Goal: Task Accomplishment & Management: Use online tool/utility

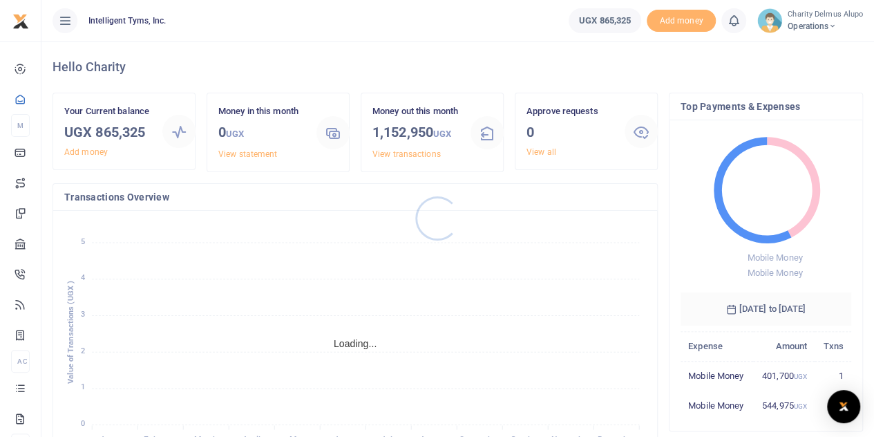
scroll to position [11, 11]
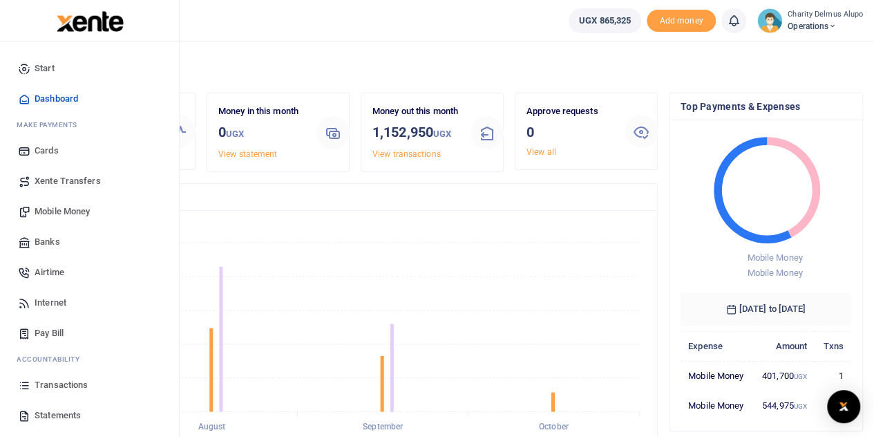
click at [64, 205] on span "Mobile Money" at bounding box center [62, 212] width 55 height 14
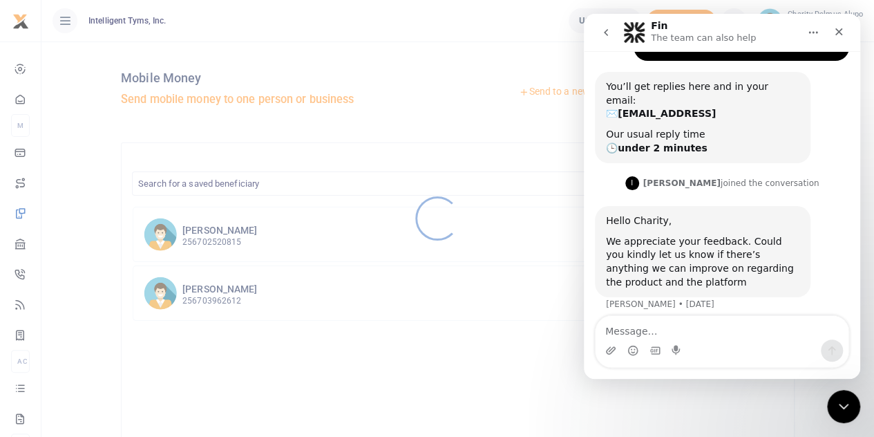
scroll to position [113, 0]
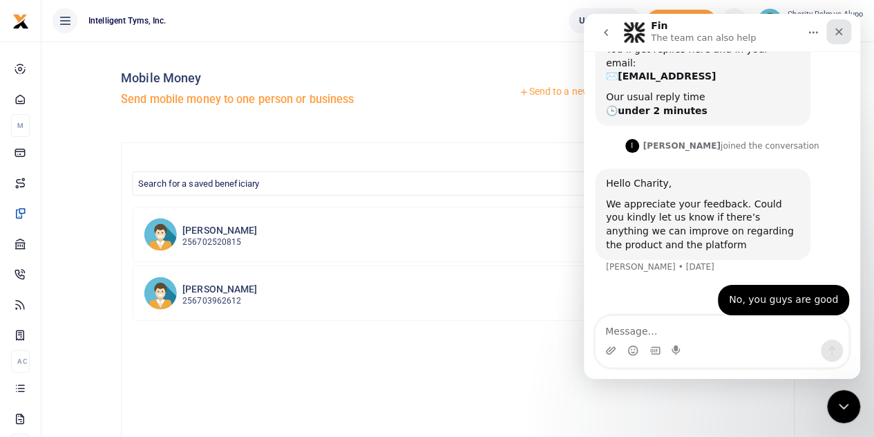
click at [846, 32] on div "Close" at bounding box center [838, 31] width 25 height 25
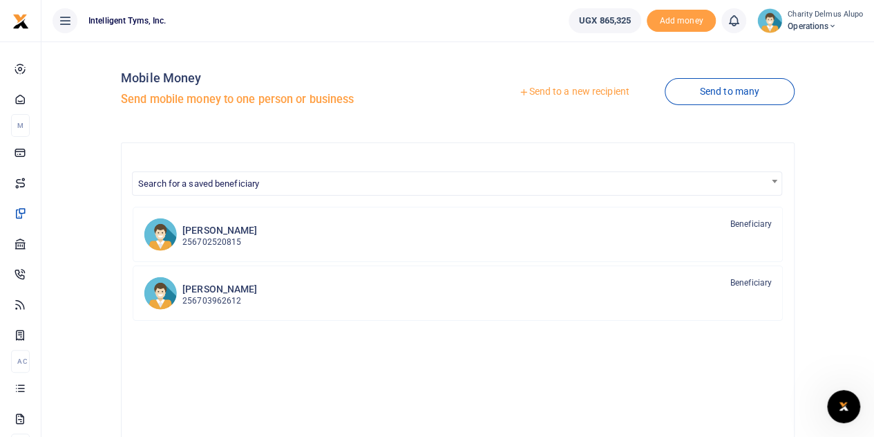
click at [614, 97] on link "Send to a new recipient" at bounding box center [574, 91] width 180 height 25
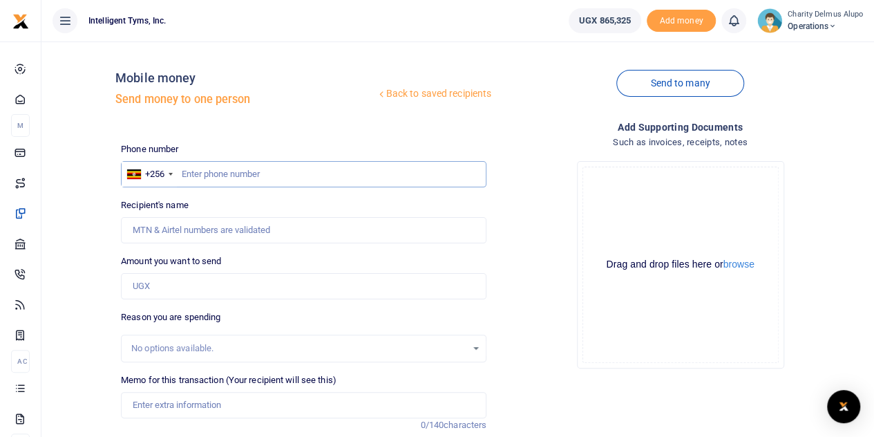
click at [217, 172] on input "text" at bounding box center [304, 174] width 366 height 26
type input "702629763"
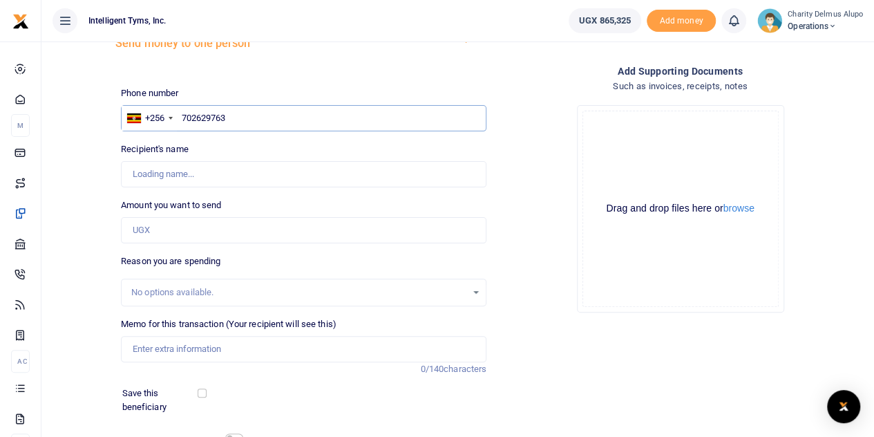
type input "[PERSON_NAME]"
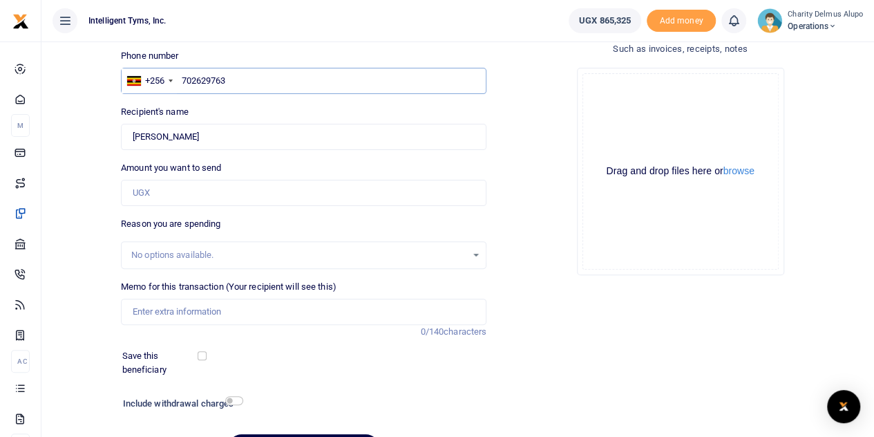
scroll to position [94, 0]
type input "702629763"
click at [170, 188] on input "Amount you want to send" at bounding box center [304, 192] width 366 height 26
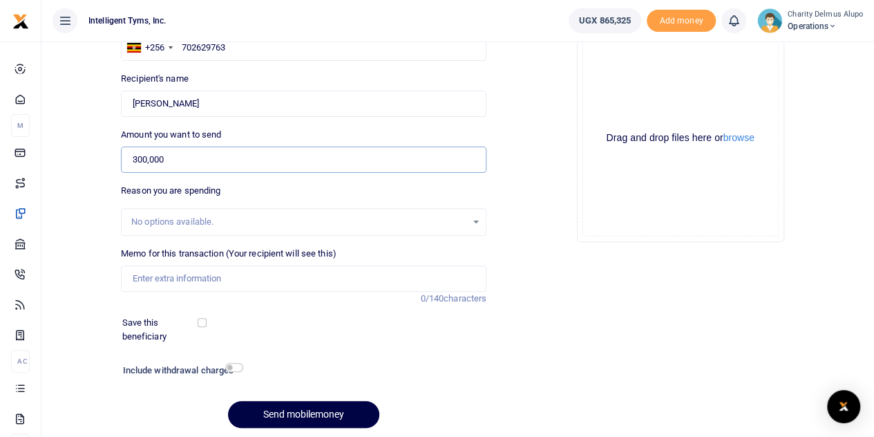
scroll to position [129, 0]
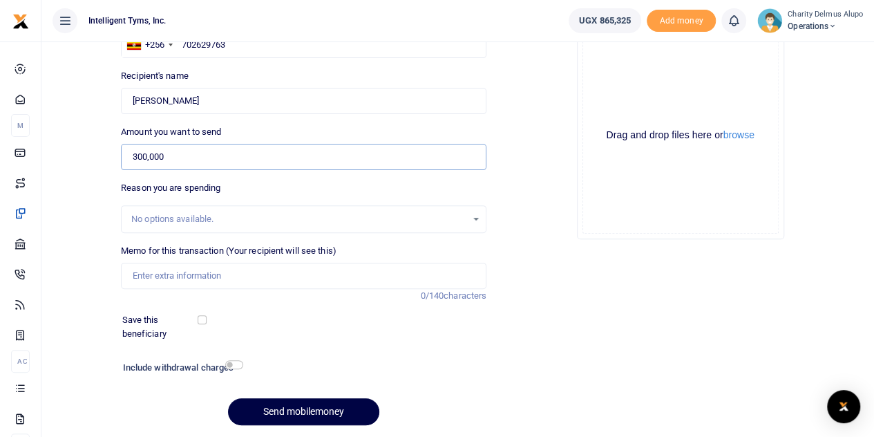
type input "300,000"
click at [200, 273] on input "Memo for this transaction (Your recipient will see this)" at bounding box center [304, 276] width 366 height 26
click at [141, 274] on input "Half payment for Exhibition screen at FITSPA (2 days)" at bounding box center [304, 276] width 366 height 26
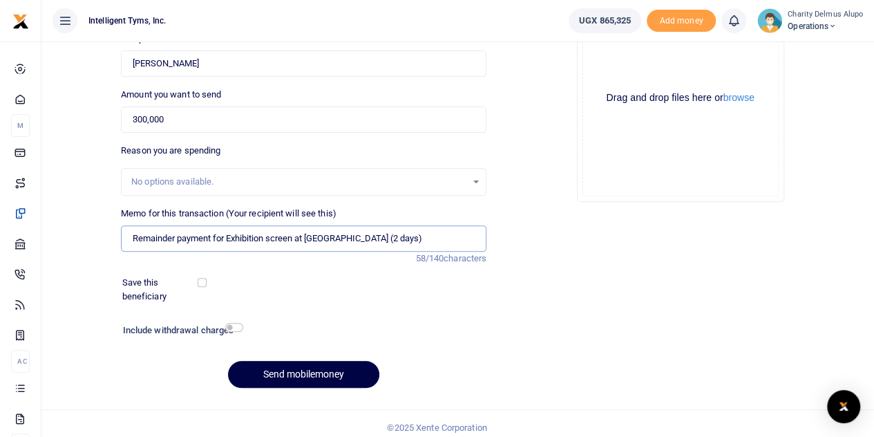
scroll to position [174, 0]
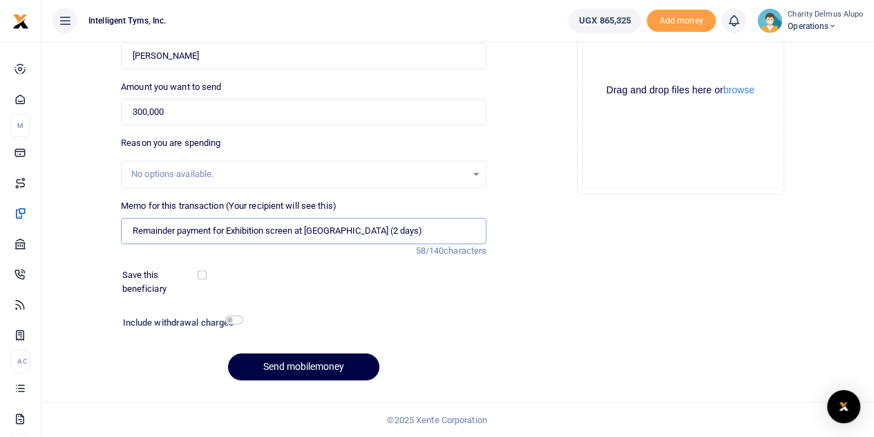
type input "Remainder payment for Exhibition screen at FITSPA (2 days)"
click at [234, 318] on input "checkbox" at bounding box center [234, 319] width 18 height 9
checkbox input "true"
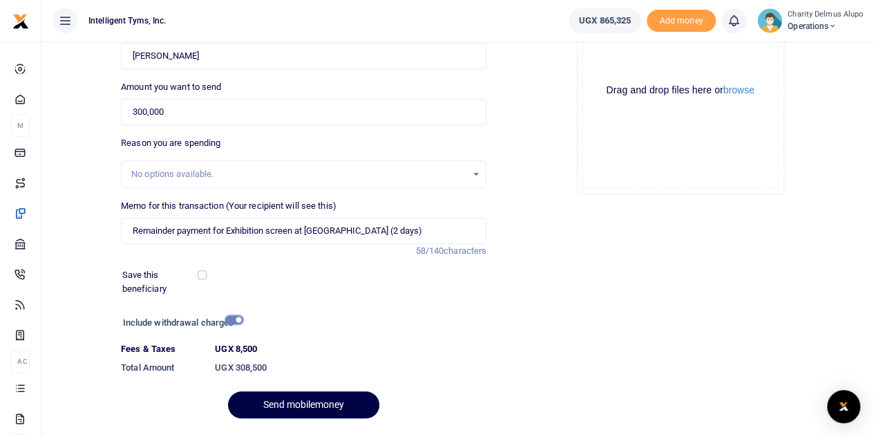
scroll to position [212, 0]
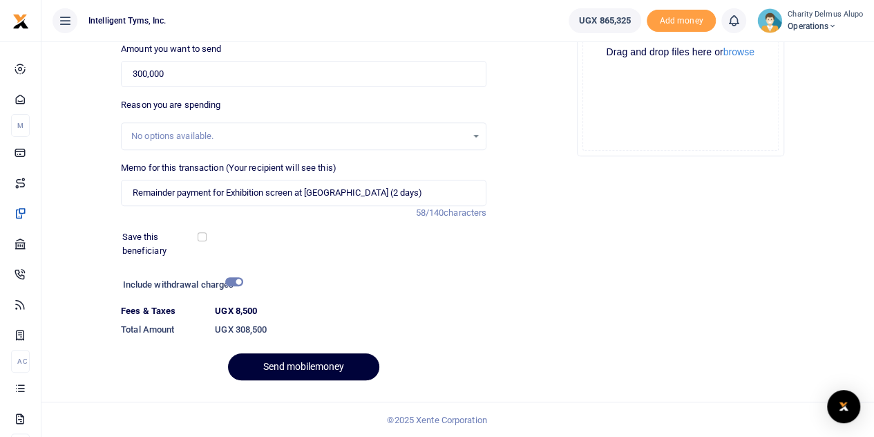
click at [305, 361] on button "Send mobilemoney" at bounding box center [303, 366] width 151 height 27
click at [343, 191] on input "Remainder payment for Exhibition screen at FITSPA (2 days)" at bounding box center [304, 193] width 366 height 26
click at [386, 183] on input "Remainder payment for Exhibition screen at FITSPA 2 days)" at bounding box center [304, 193] width 366 height 26
click at [341, 190] on input "Remainder payment for Exhibition screen at FITSPA 2 days" at bounding box center [304, 193] width 366 height 26
type input "Remainder payment for Exhibition screen at [GEOGRAPHIC_DATA] for 2 days"
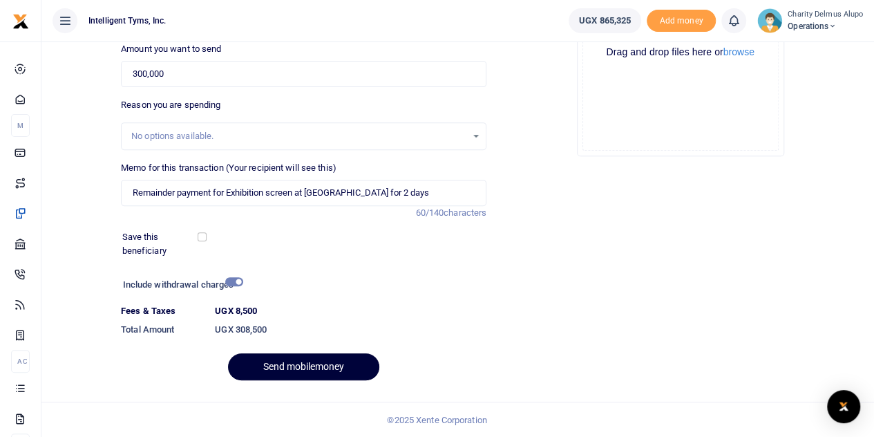
click at [292, 360] on button "Send mobilemoney" at bounding box center [303, 366] width 151 height 27
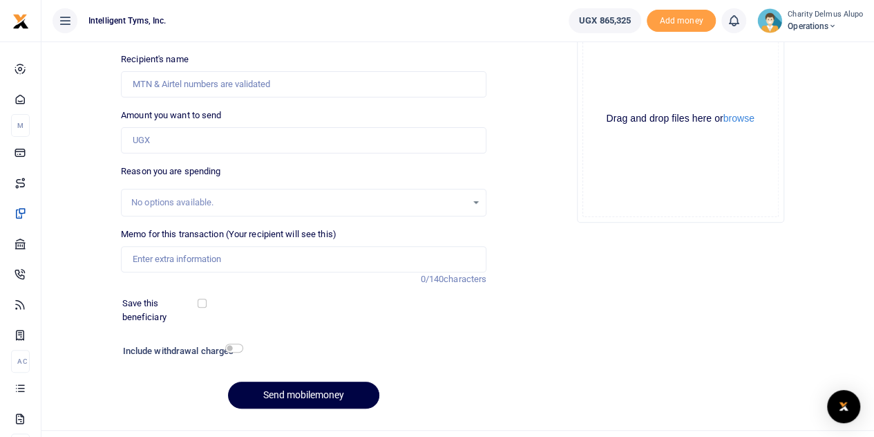
scroll to position [174, 0]
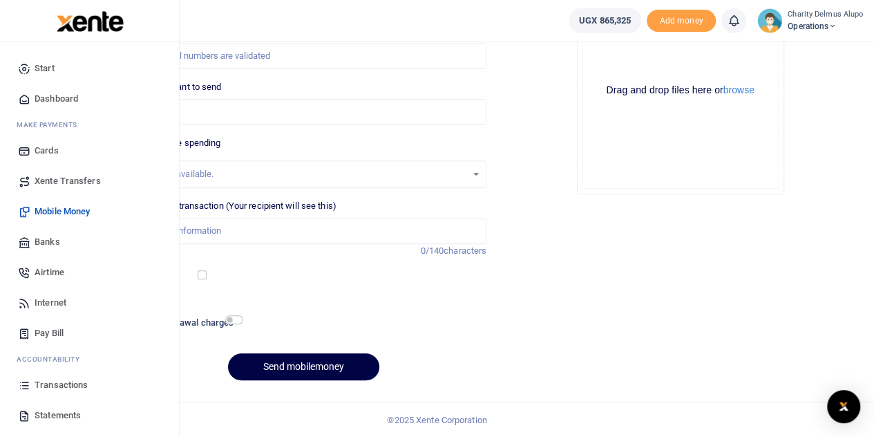
click at [53, 214] on span "Mobile Money" at bounding box center [62, 212] width 55 height 14
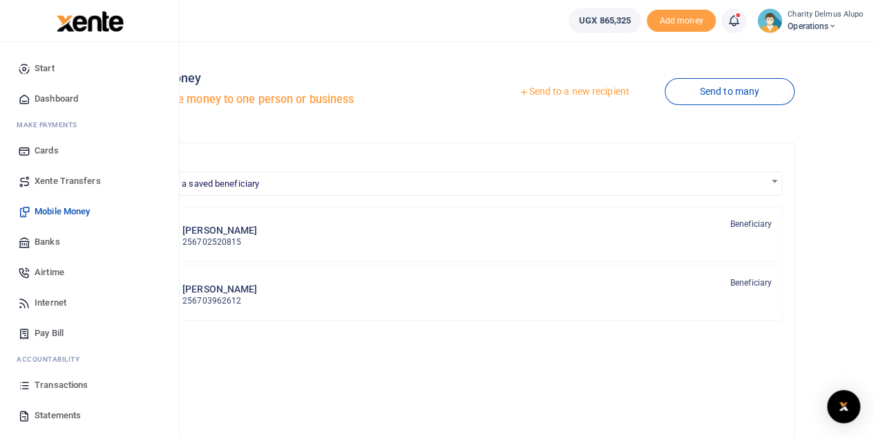
click at [59, 377] on link "Transactions" at bounding box center [89, 385] width 157 height 30
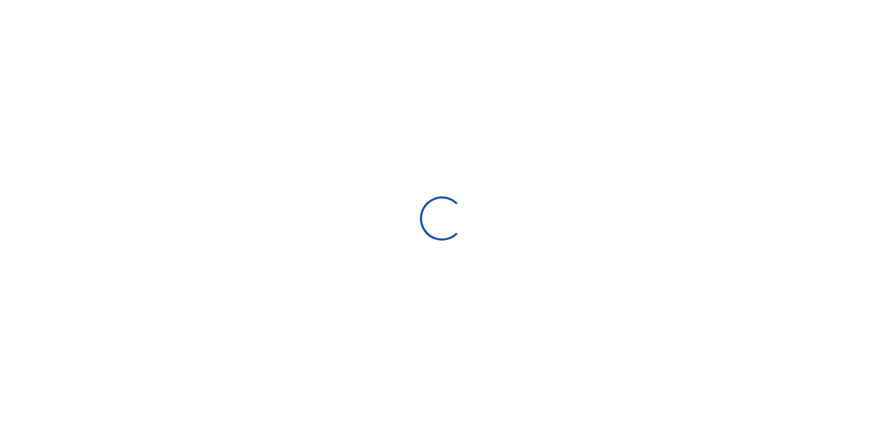
select select
type input "09/08/2025 - 10/07/2025"
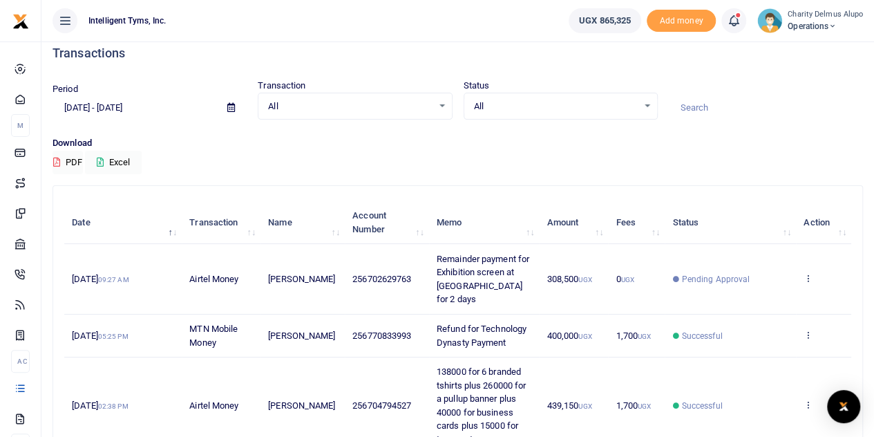
scroll to position [49, 0]
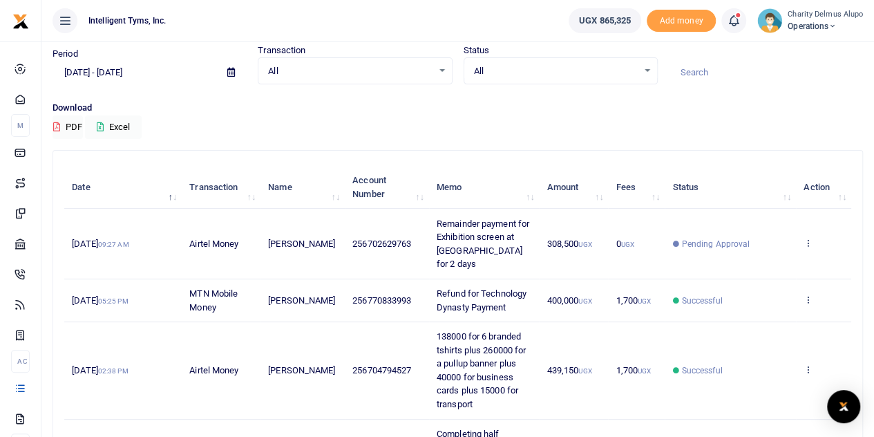
click at [703, 238] on span "Pending Approval" at bounding box center [716, 244] width 68 height 12
click at [803, 236] on td "View details Send again" at bounding box center [823, 244] width 55 height 70
click at [805, 238] on icon at bounding box center [808, 243] width 9 height 10
click at [735, 254] on link "View details" at bounding box center [757, 258] width 109 height 19
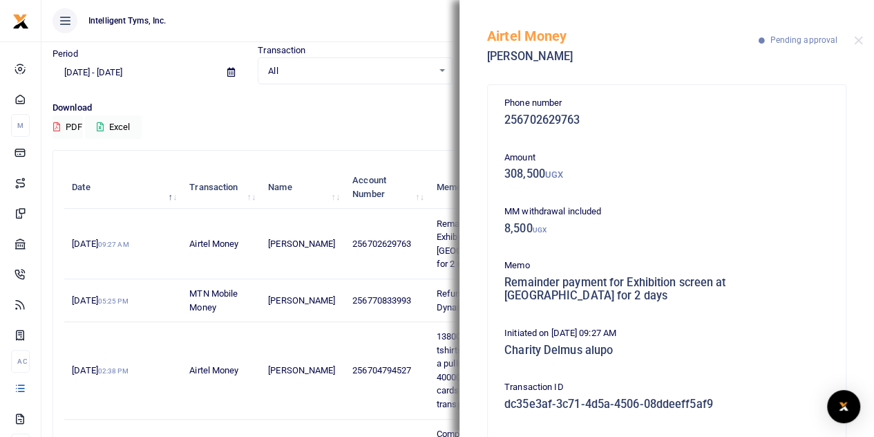
scroll to position [156, 0]
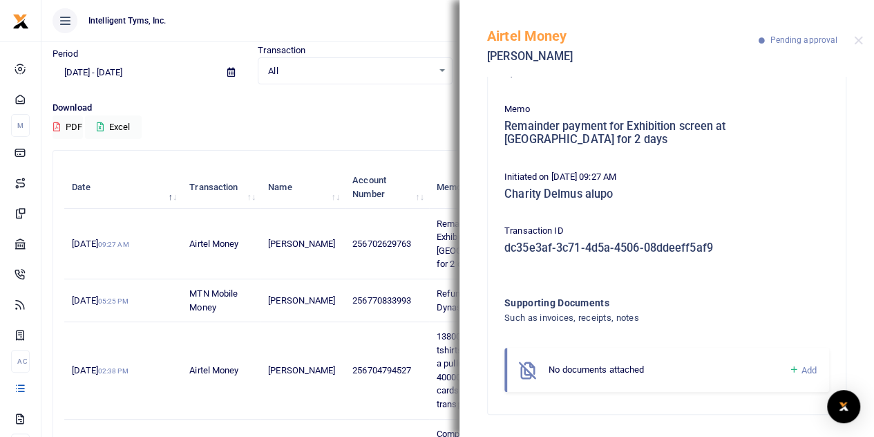
click at [368, 222] on td "256702629763" at bounding box center [387, 244] width 84 height 70
click at [855, 36] on button "Close" at bounding box center [858, 40] width 9 height 9
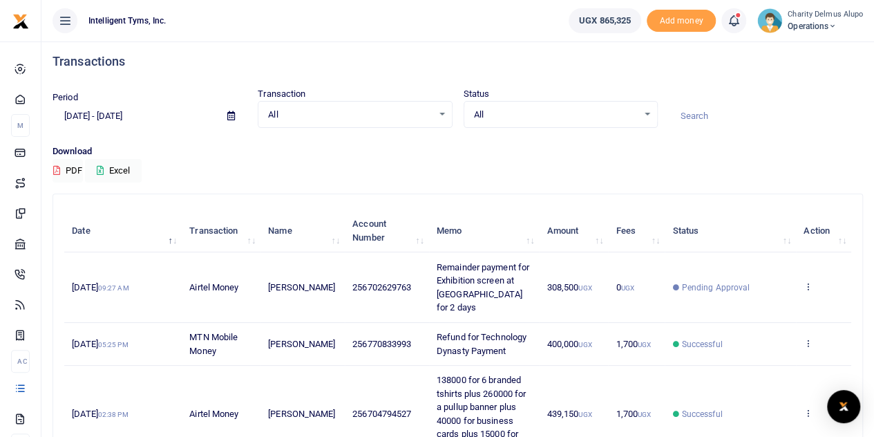
scroll to position [0, 0]
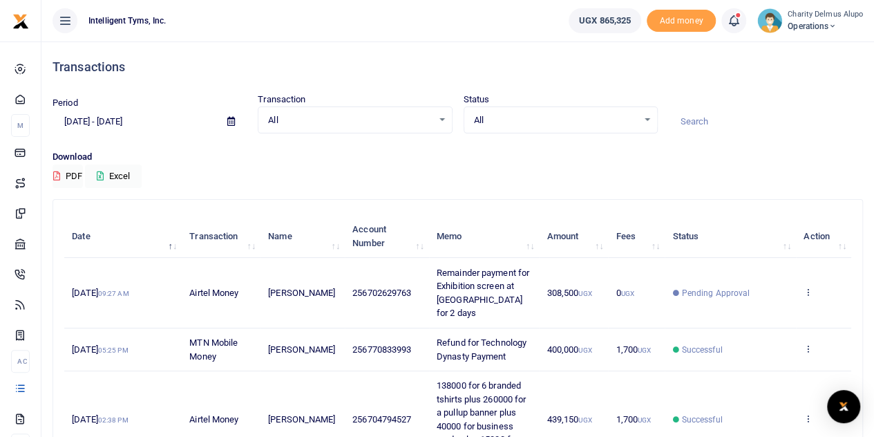
click at [710, 287] on span "Pending Approval" at bounding box center [716, 293] width 68 height 12
click at [807, 287] on icon at bounding box center [808, 292] width 9 height 10
click at [759, 304] on link "View details" at bounding box center [757, 308] width 109 height 19
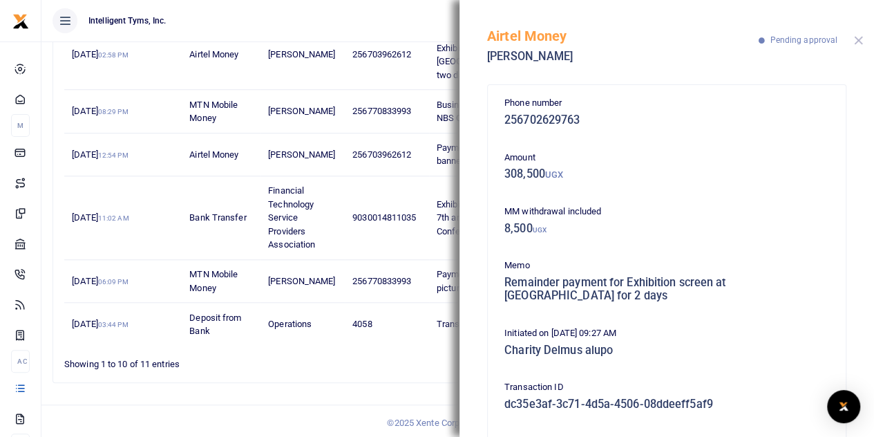
click at [860, 39] on button "Close" at bounding box center [858, 40] width 9 height 9
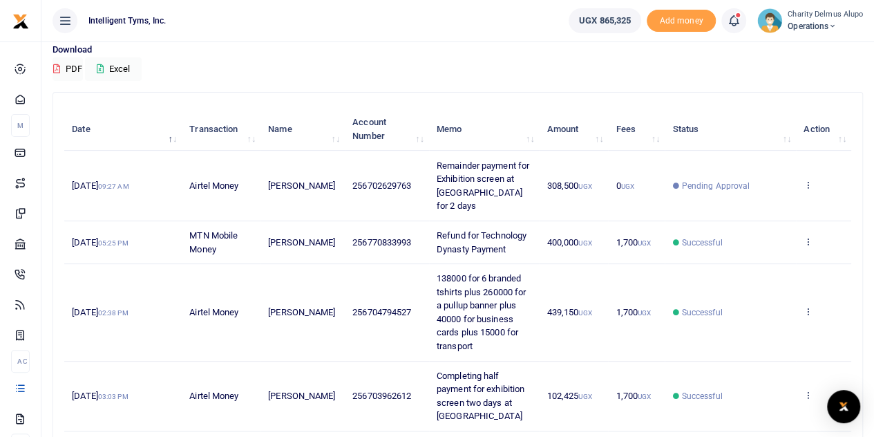
scroll to position [108, 0]
